Goal: Transaction & Acquisition: Purchase product/service

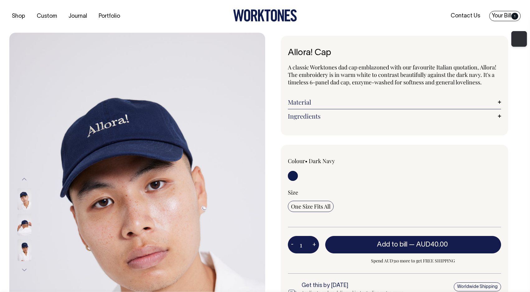
click at [506, 19] on link "Your Bill 1" at bounding box center [505, 16] width 31 height 10
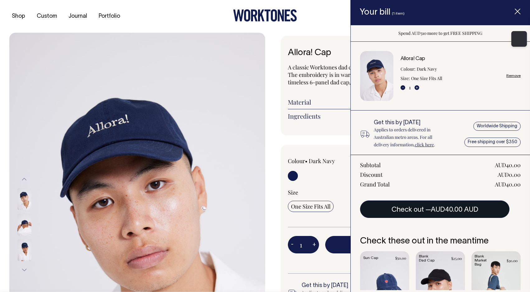
click at [412, 211] on button "Check out — AUD40.00 AUD" at bounding box center [434, 209] width 149 height 17
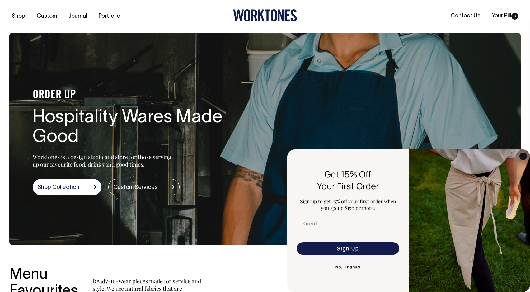
click at [525, 157] on circle "Close dialog" at bounding box center [523, 156] width 7 height 7
